Goal: Transaction & Acquisition: Purchase product/service

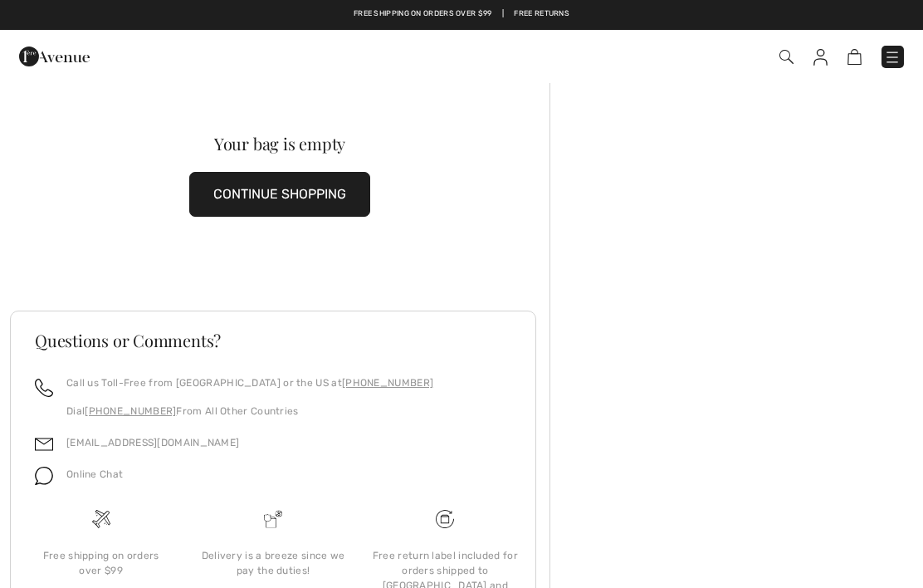
click at [311, 189] on button "CONTINUE SHOPPING" at bounding box center [279, 194] width 181 height 45
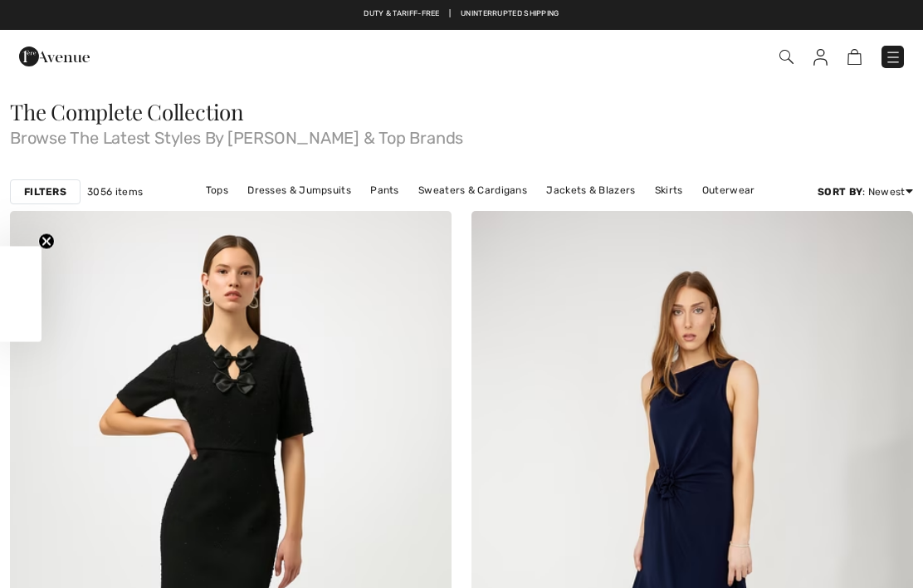
checkbox input "true"
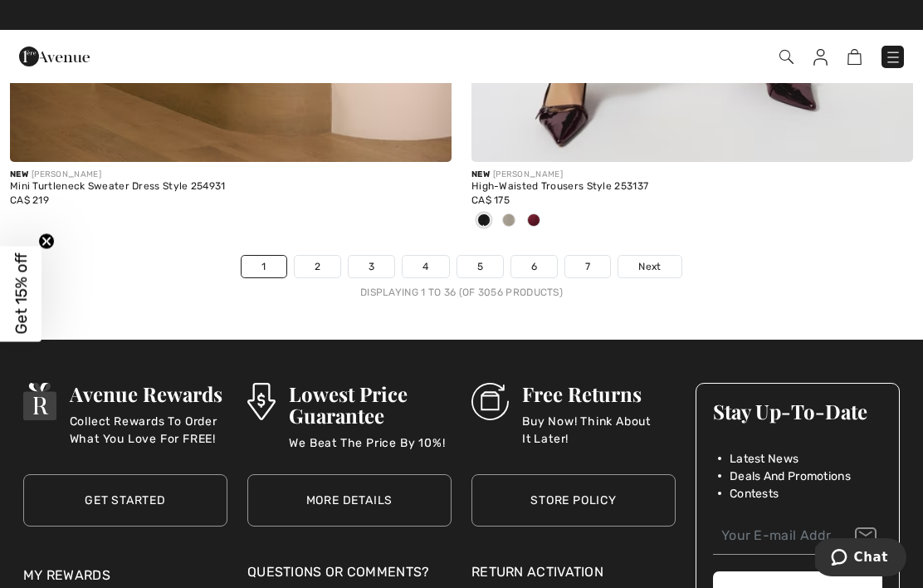
scroll to position [13652, 0]
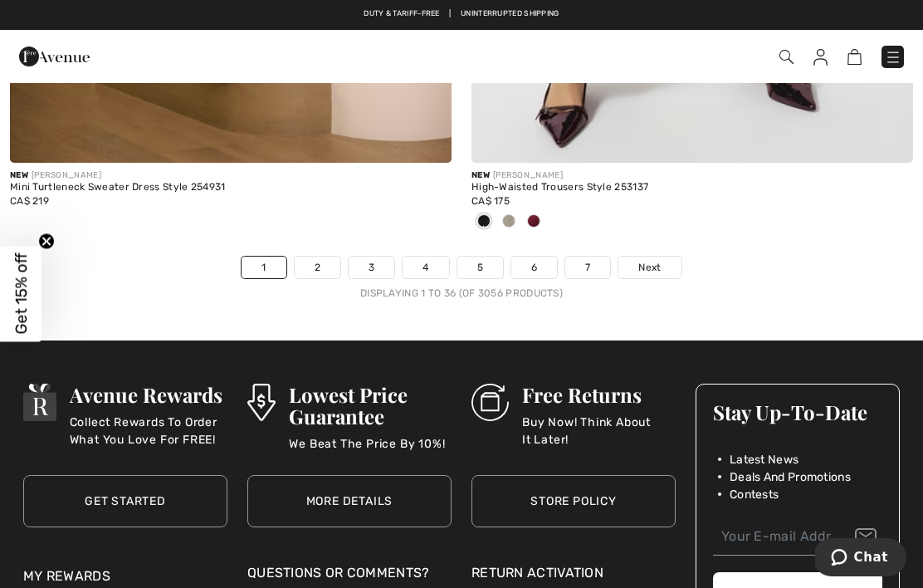
click at [653, 260] on span "Next" at bounding box center [650, 267] width 22 height 15
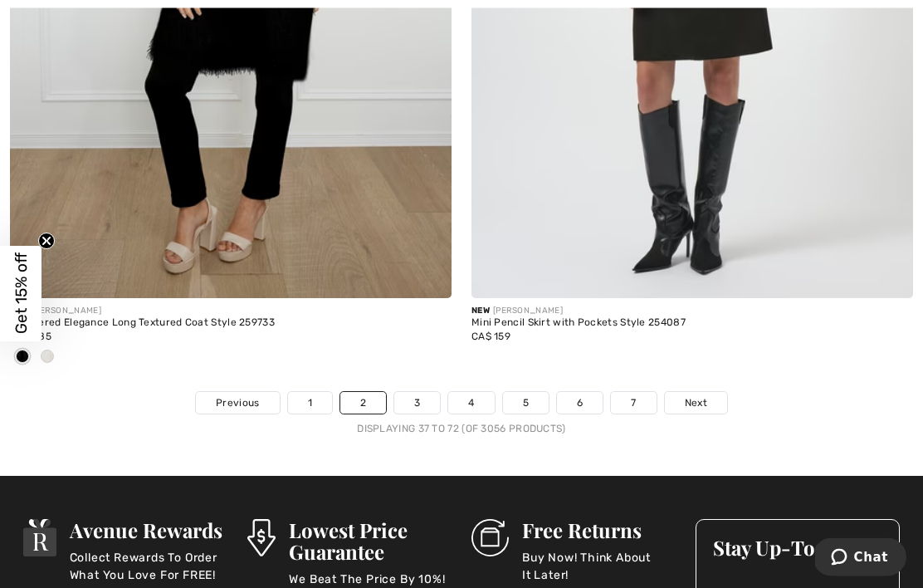
scroll to position [13517, 0]
click at [702, 395] on span "Next" at bounding box center [696, 402] width 22 height 15
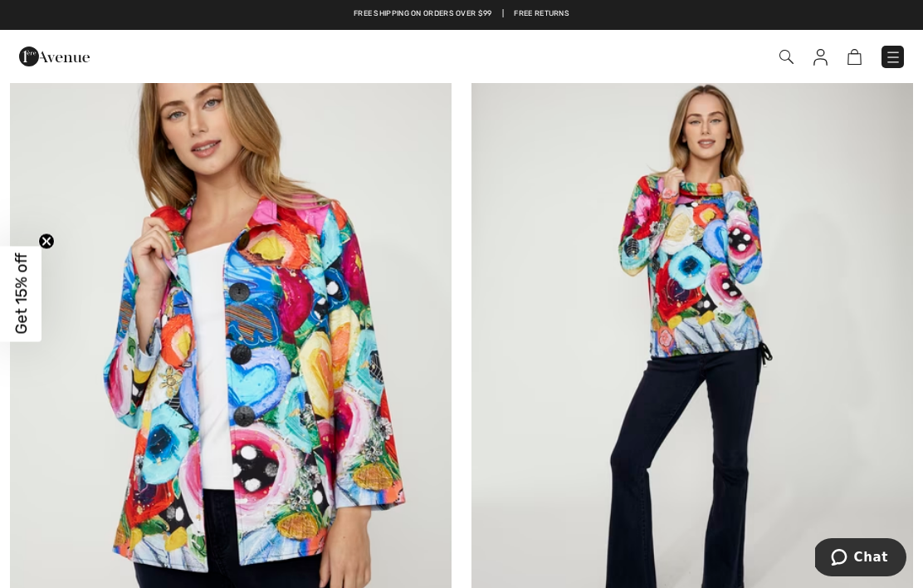
scroll to position [2423, 0]
click at [693, 299] on img at bounding box center [693, 358] width 442 height 663
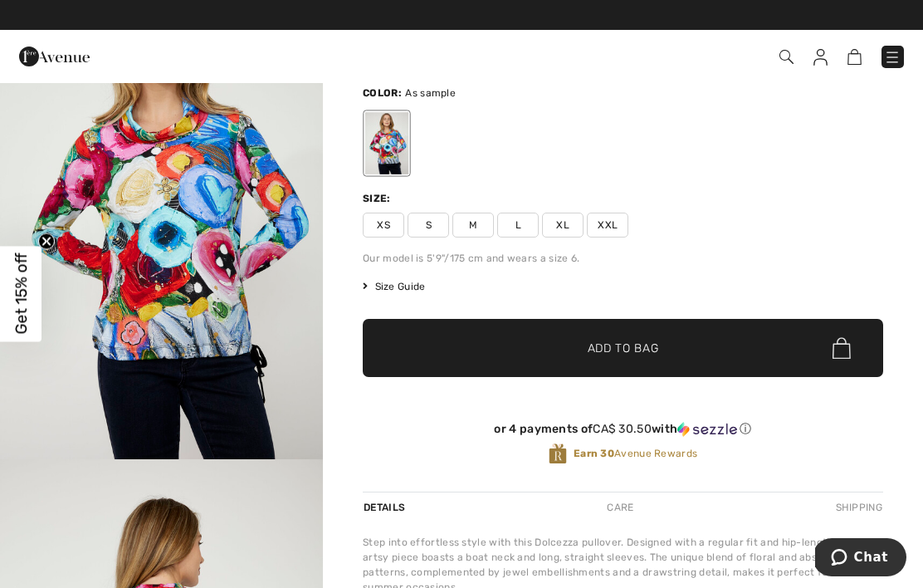
scroll to position [71, 0]
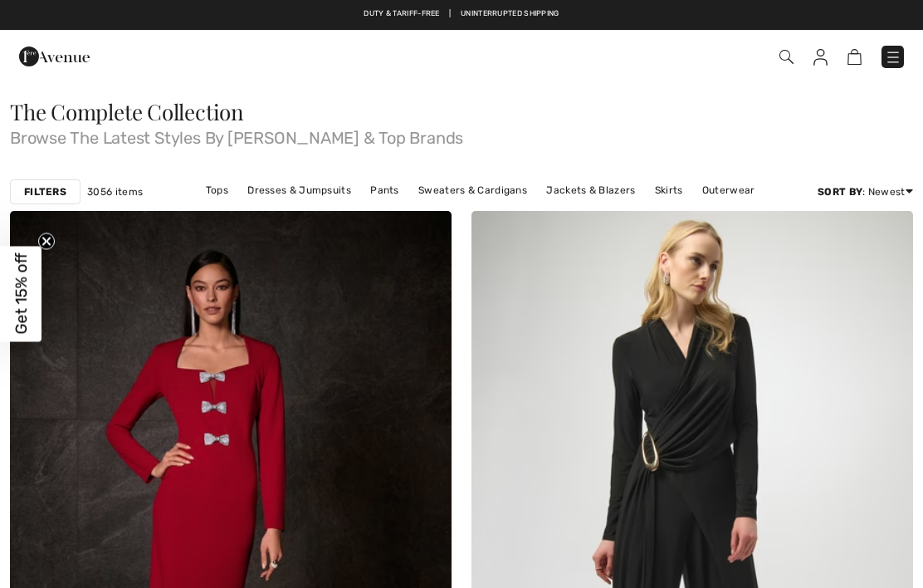
checkbox input "true"
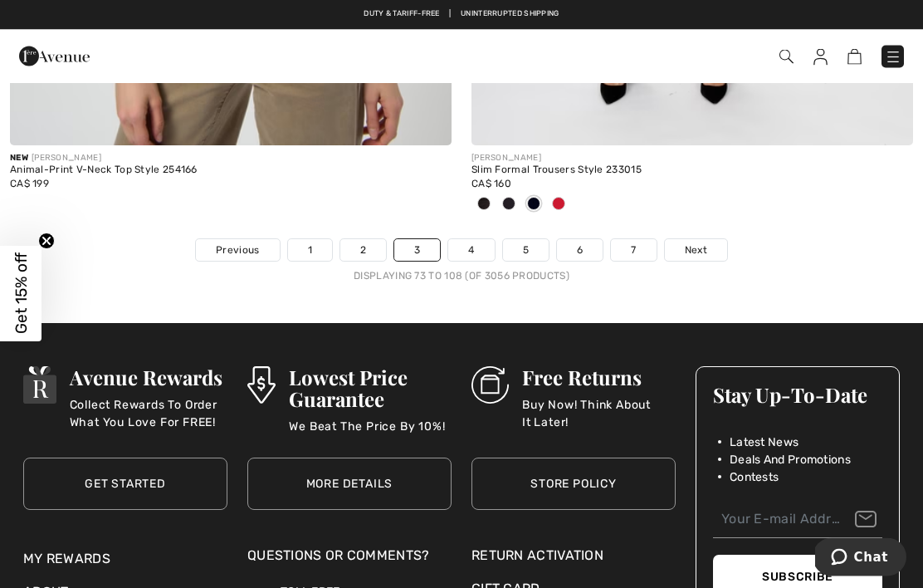
scroll to position [13533, 0]
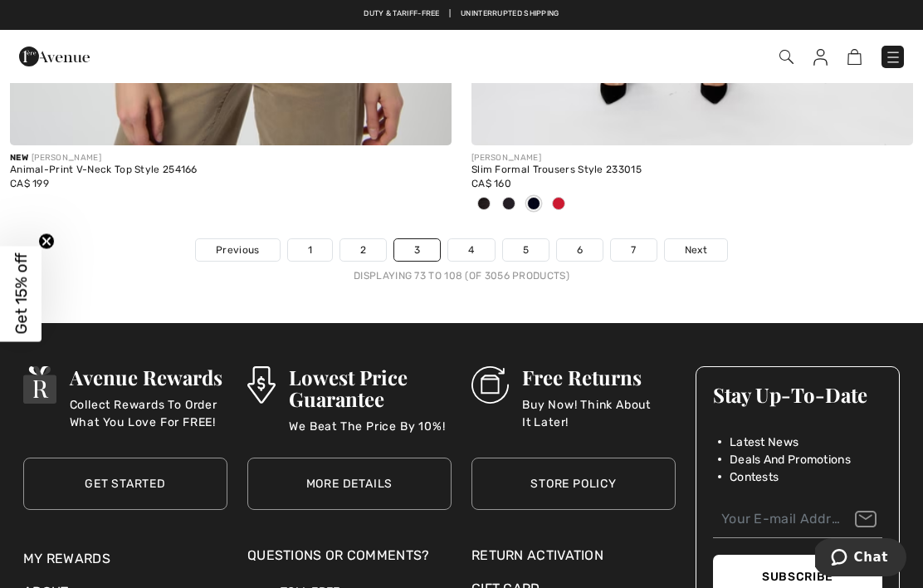
click at [697, 242] on span "Next" at bounding box center [696, 249] width 22 height 15
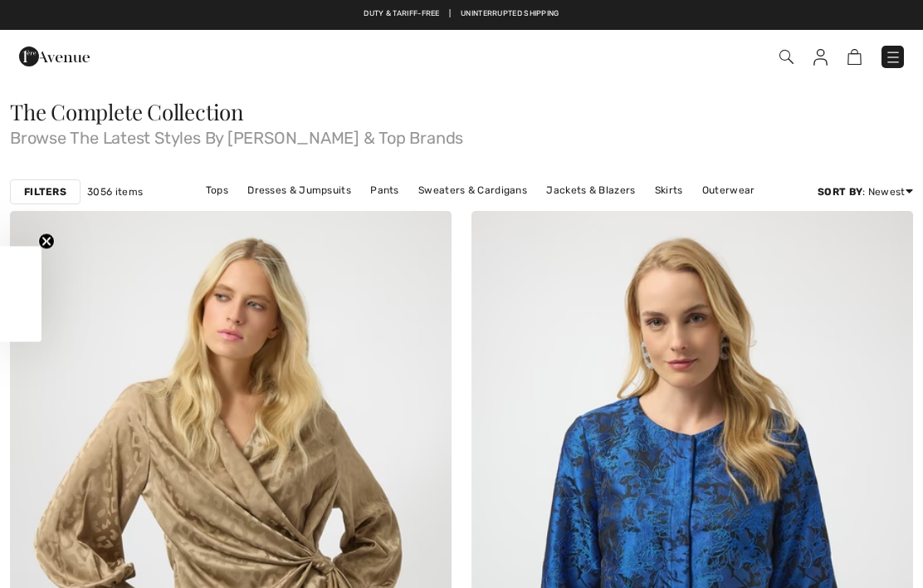
checkbox input "true"
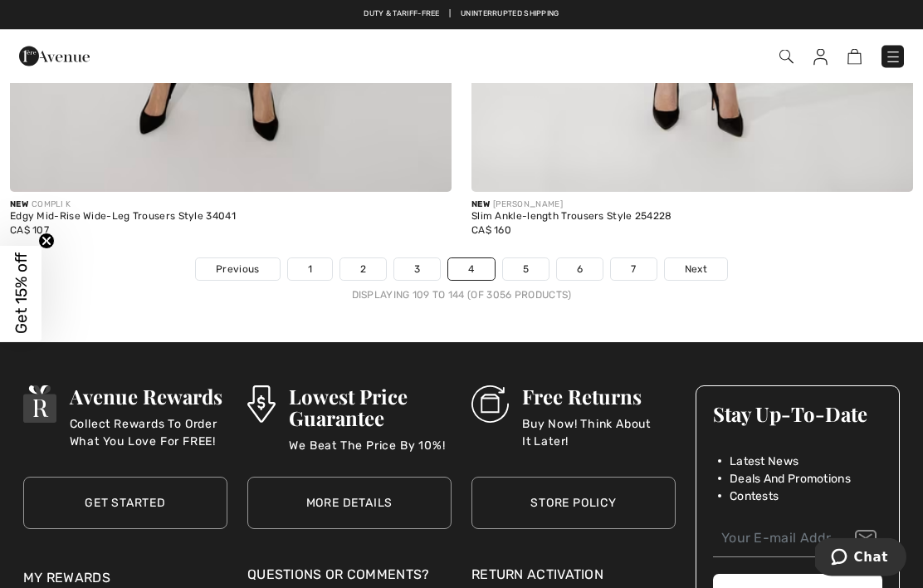
scroll to position [13514, 0]
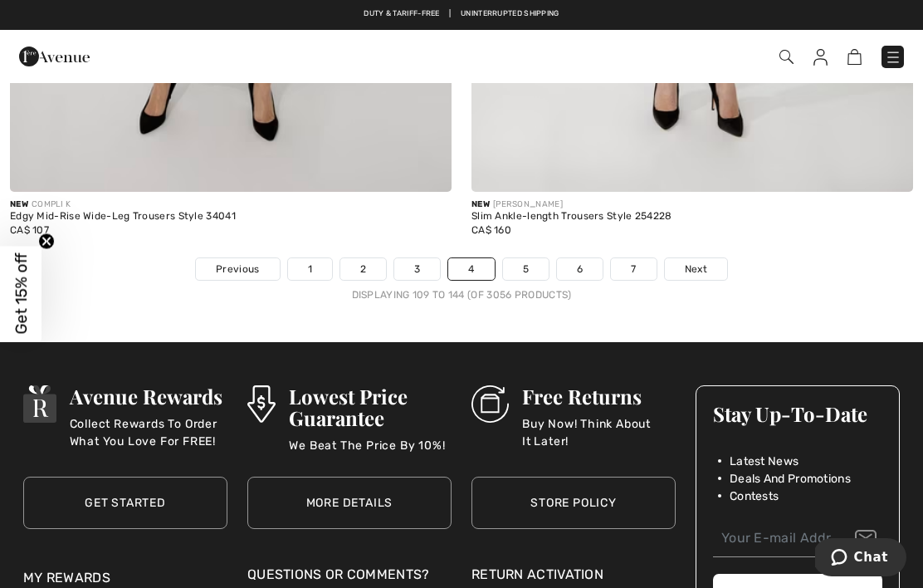
click at [702, 263] on span "Next" at bounding box center [696, 269] width 22 height 15
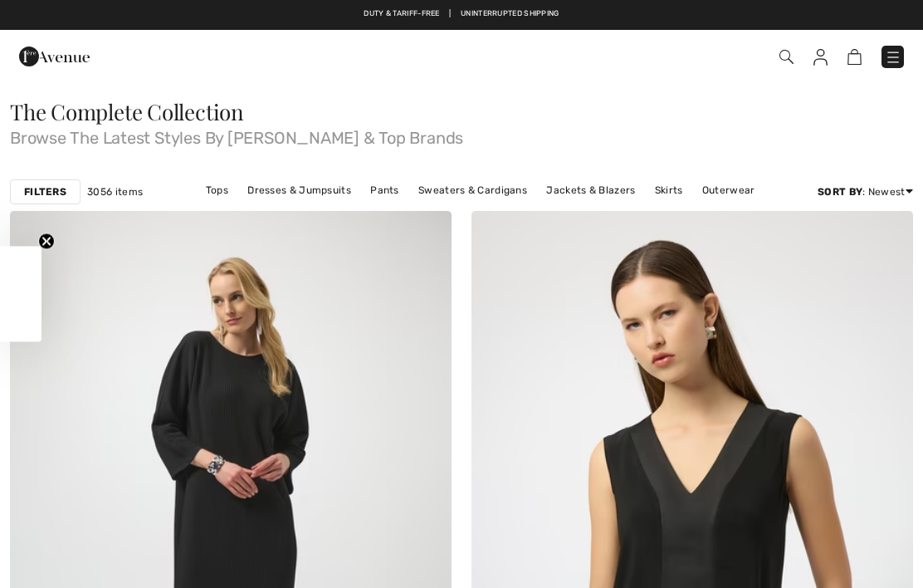
checkbox input "true"
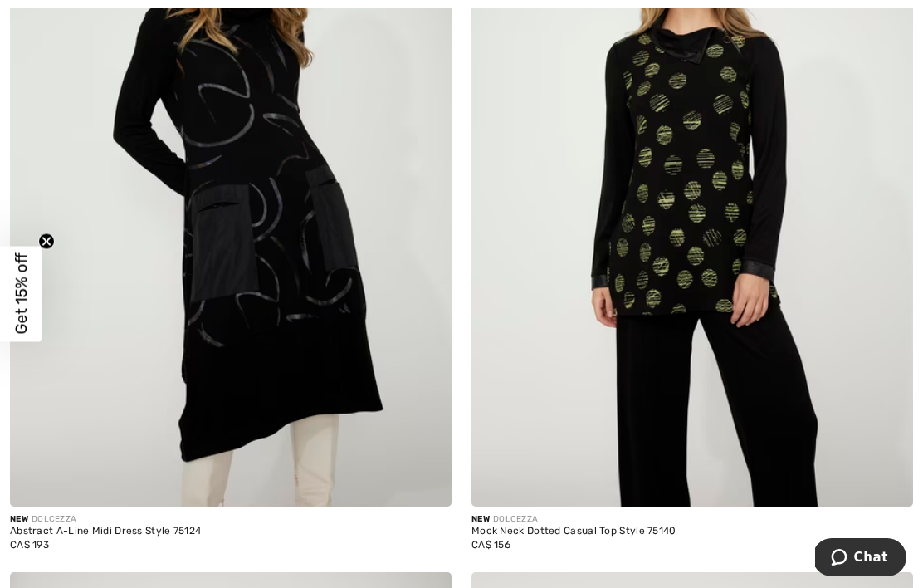
scroll to position [9443, 0]
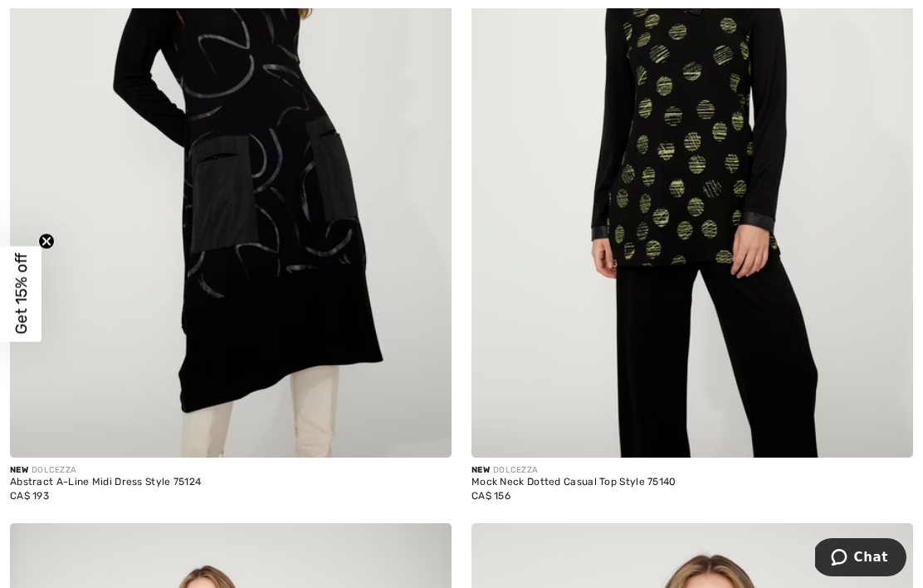
click at [704, 180] on img at bounding box center [693, 126] width 442 height 663
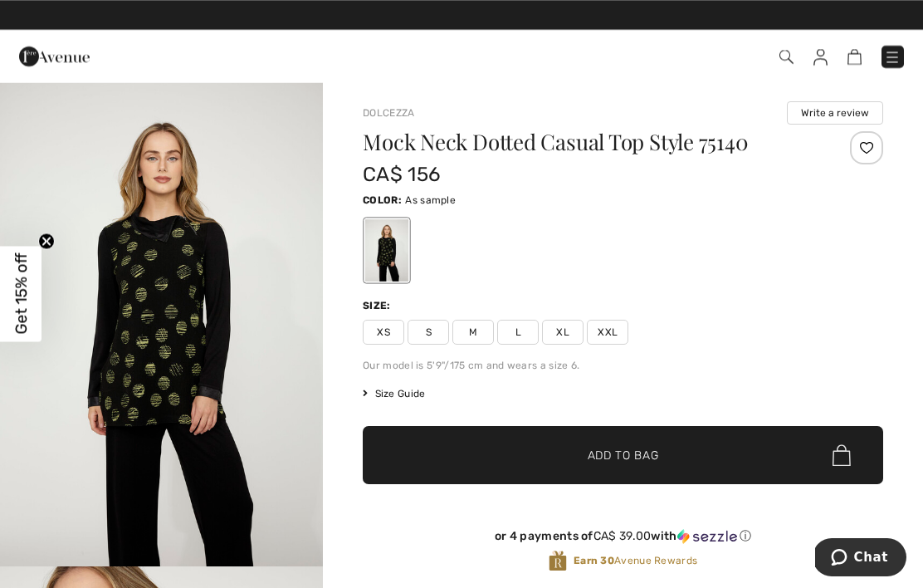
click at [559, 325] on span "XL" at bounding box center [563, 332] width 42 height 25
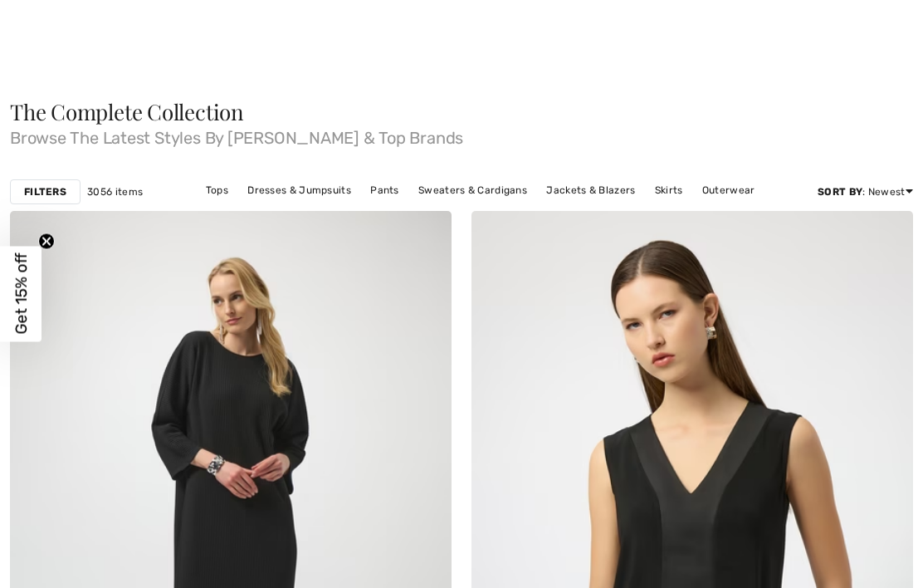
checkbox input "true"
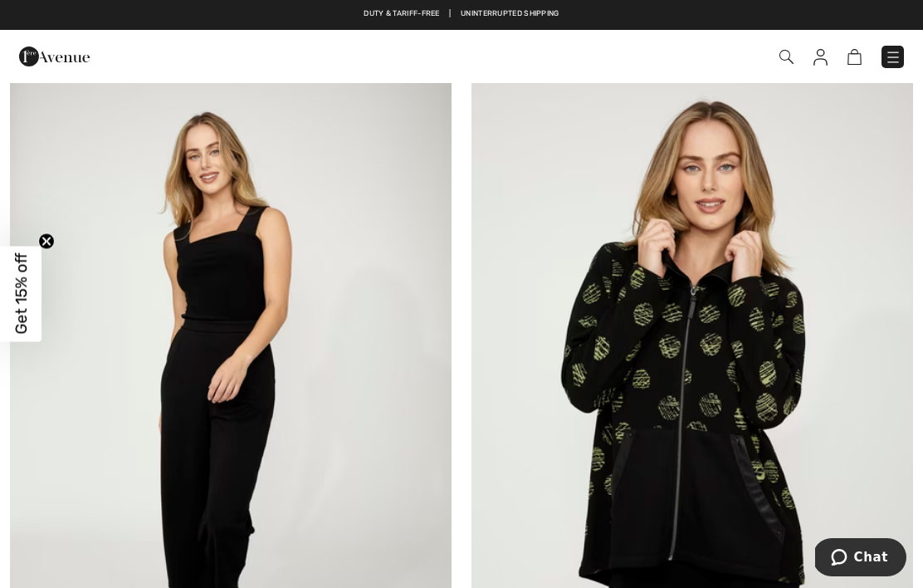
scroll to position [9900, 0]
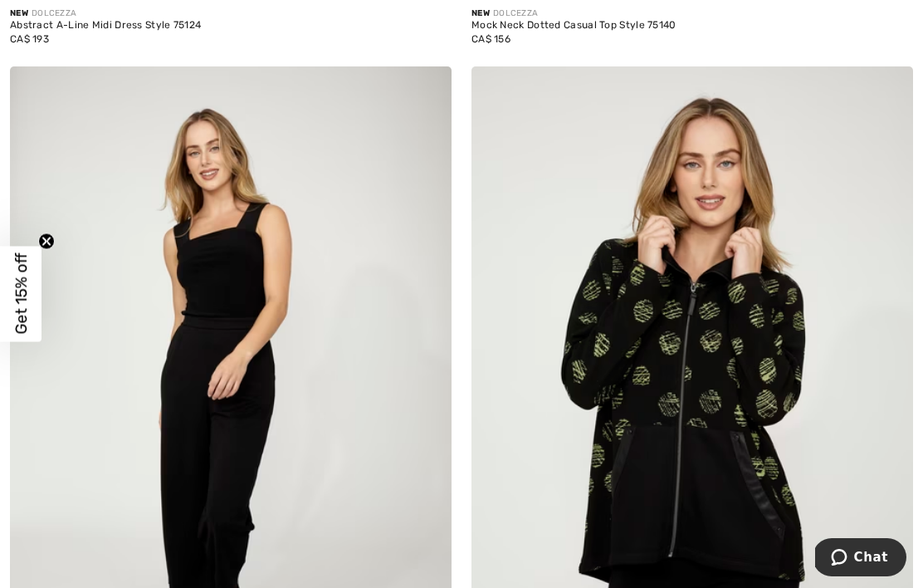
click at [636, 340] on img at bounding box center [693, 397] width 442 height 663
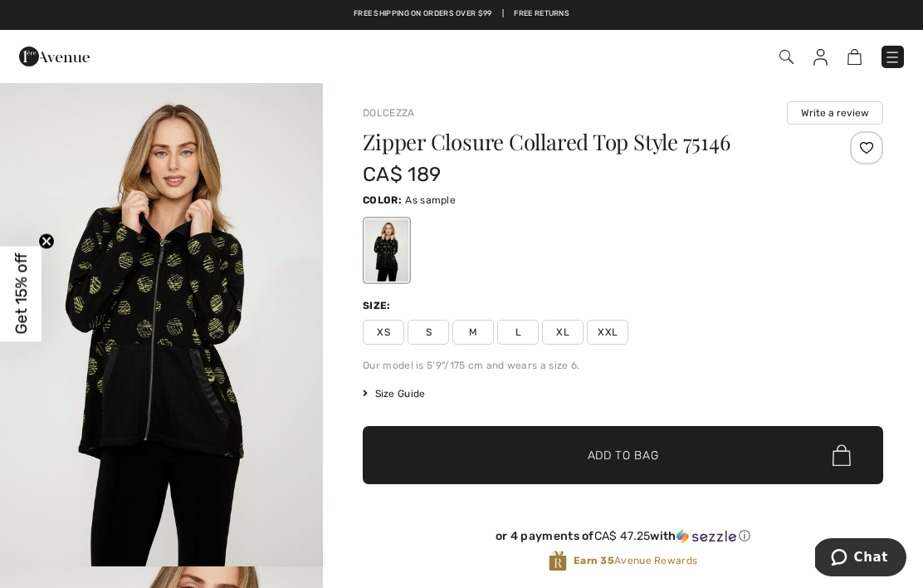
click at [560, 330] on span "XL" at bounding box center [563, 332] width 42 height 25
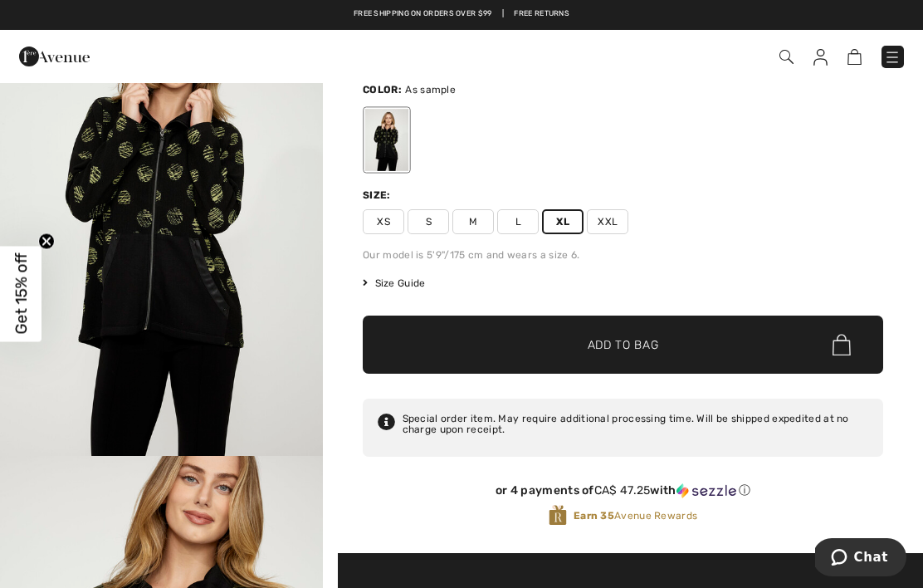
click at [198, 6] on div "Duty & tariff-free | Uninterrupted shipping Free shipping on orders over $99 | …" at bounding box center [461, 15] width 923 height 30
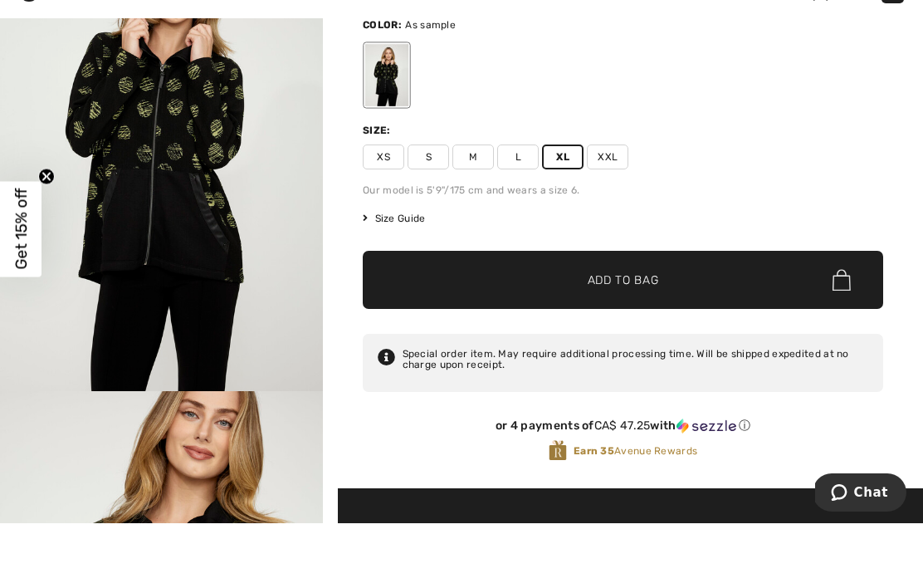
scroll to position [183, 0]
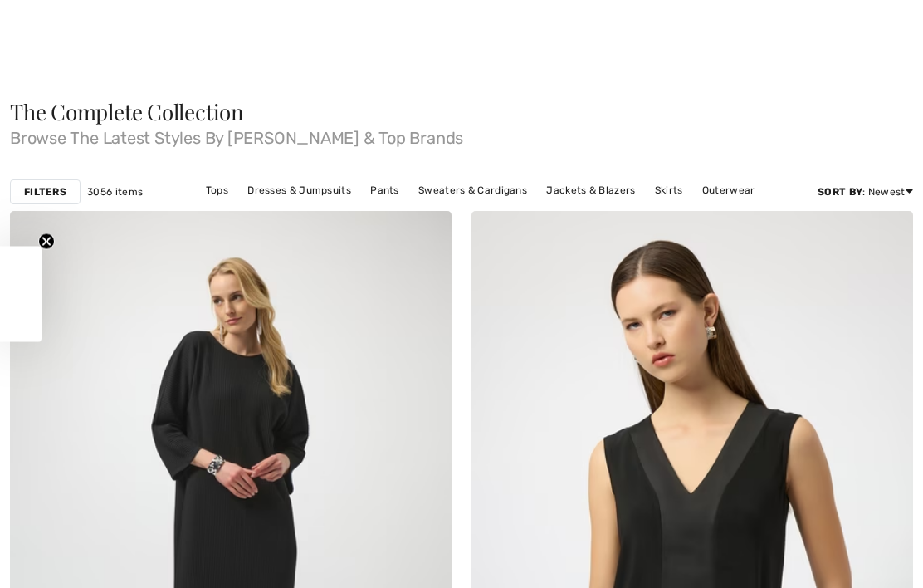
checkbox input "true"
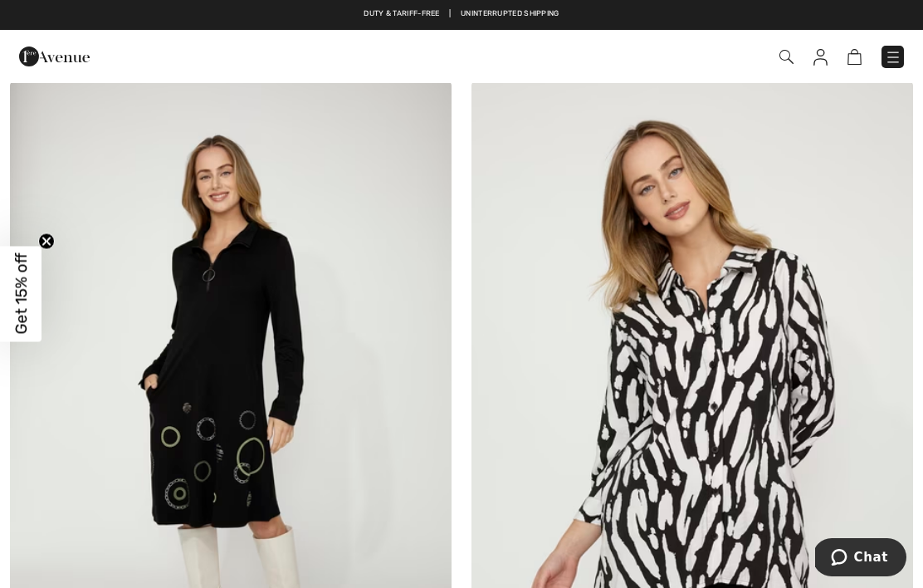
scroll to position [10613, 0]
click at [270, 369] on img at bounding box center [231, 413] width 442 height 663
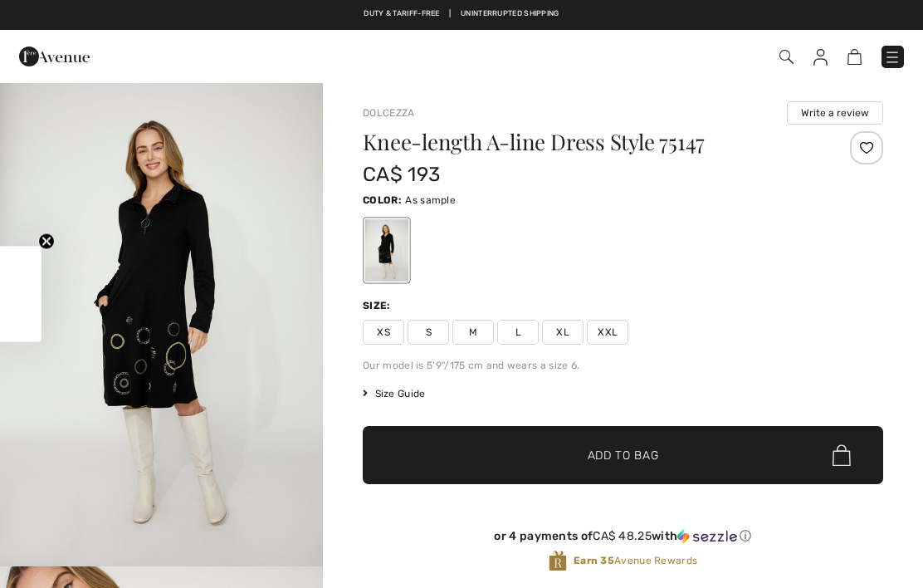
checkbox input "true"
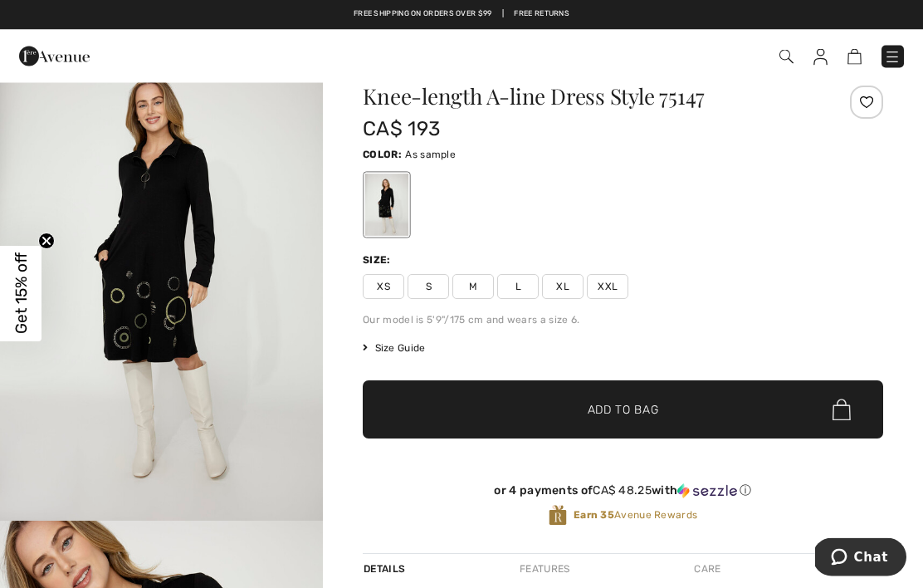
click at [569, 281] on span "XL" at bounding box center [563, 287] width 42 height 25
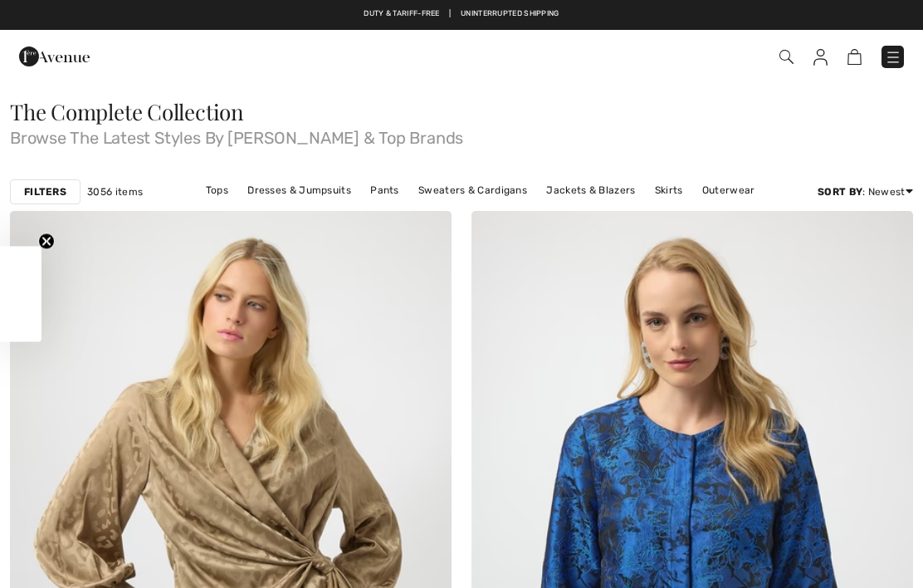
checkbox input "true"
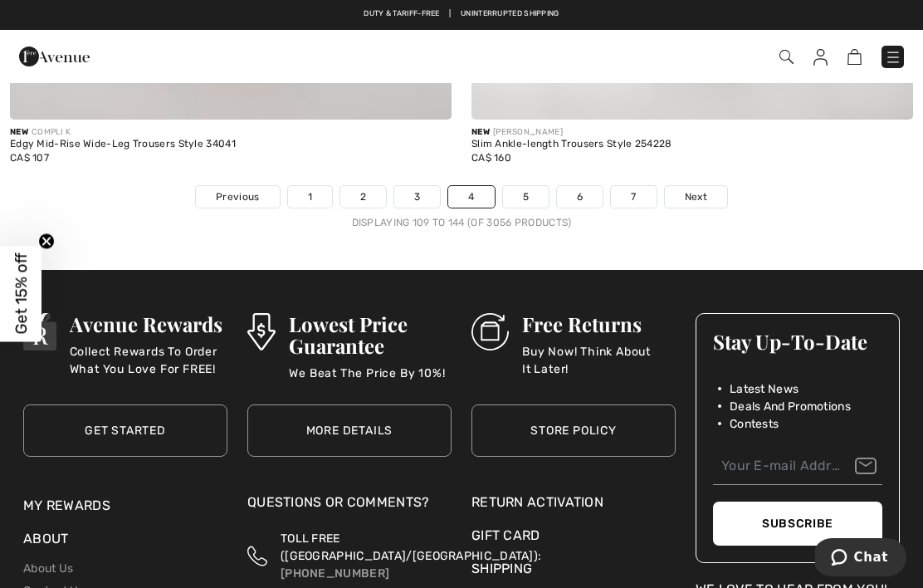
click at [703, 189] on span "Next" at bounding box center [696, 196] width 22 height 15
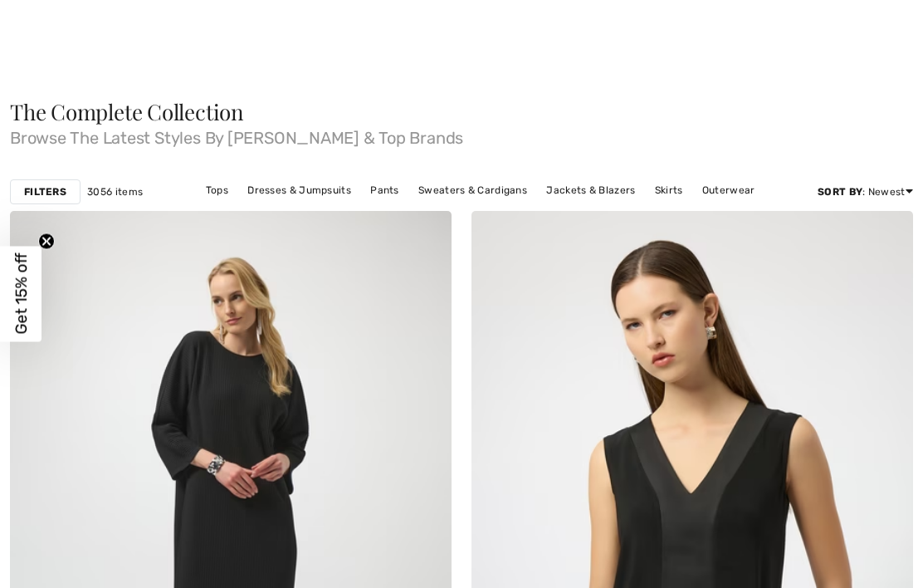
checkbox input "true"
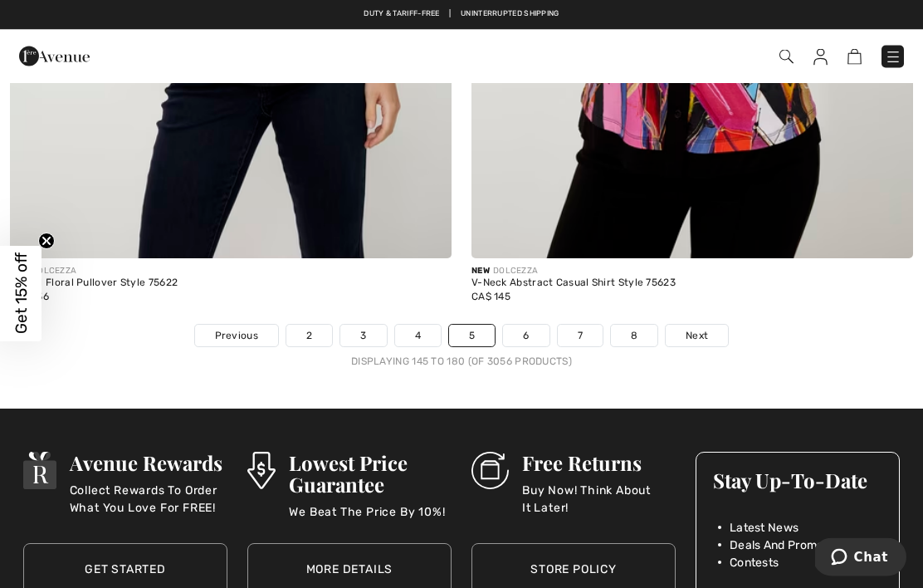
scroll to position [13283, 0]
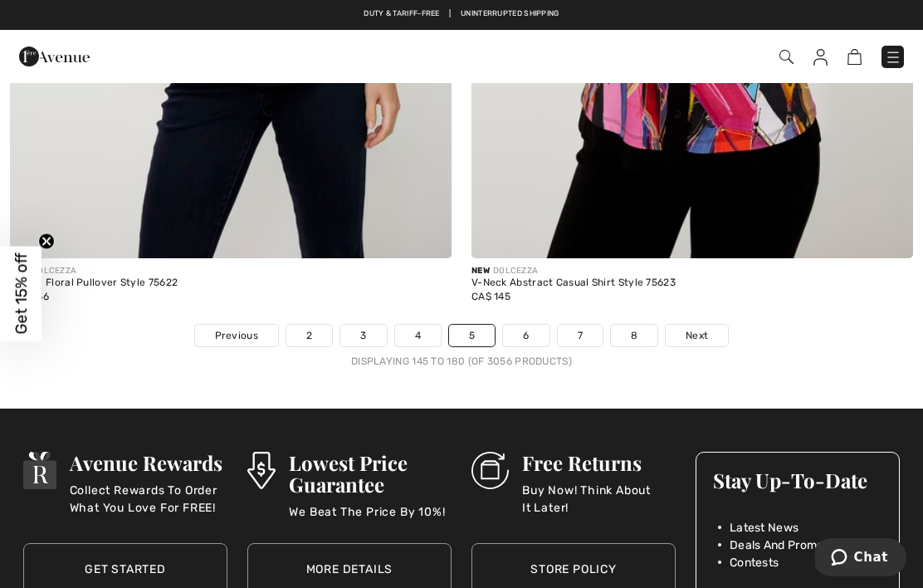
click at [694, 328] on span "Next" at bounding box center [697, 335] width 22 height 15
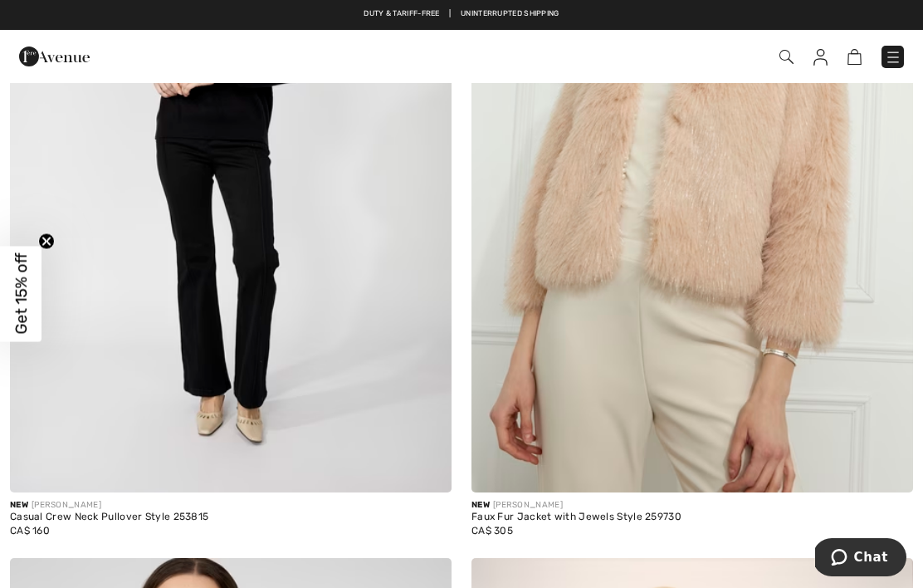
scroll to position [11663, 0]
